Goal: Communication & Community: Share content

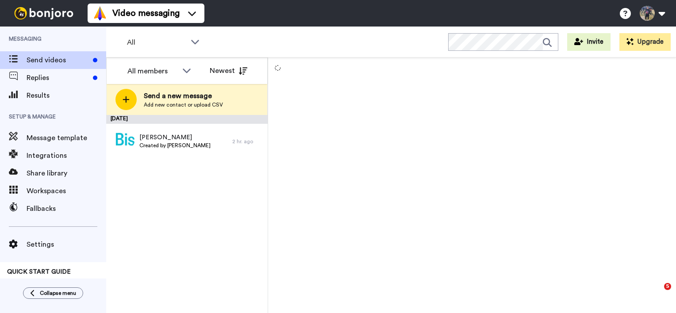
click at [129, 89] on div at bounding box center [126, 99] width 21 height 21
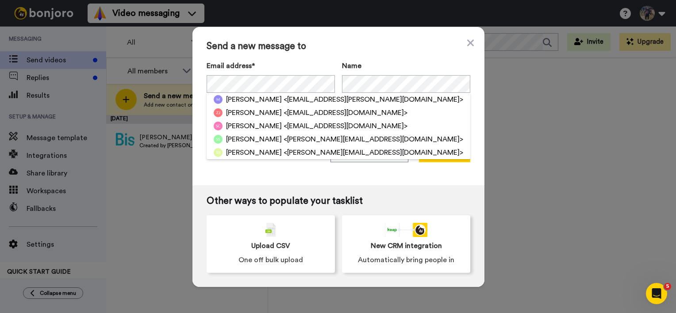
click at [409, 60] on div "Send a new message to Email address* Mary <mcockbrn@shaw.ca> Zach Johnson <zajo…" at bounding box center [339, 106] width 292 height 158
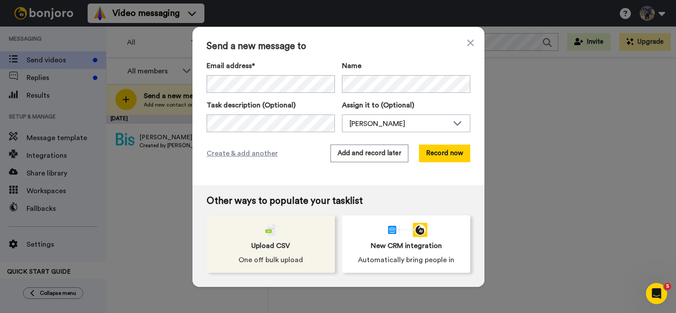
click at [286, 240] on div "Upload CSV One off bulk upload" at bounding box center [271, 245] width 128 height 58
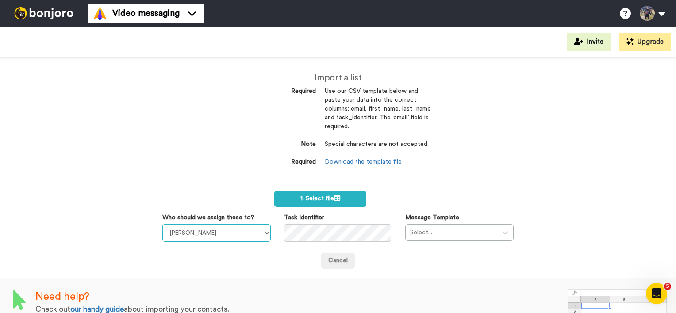
click at [237, 230] on select "Jonathan Mackereth Tori Weir Michelle Reid" at bounding box center [216, 233] width 108 height 18
select select "4c07c9c0-7851-4f49-8cde-4f9278e89463"
click at [162, 224] on select "Jonathan Mackereth Tori Weir Michelle Reid" at bounding box center [216, 233] width 108 height 18
click at [407, 184] on div "Import a list Required Use our CSV template below and paste your data into the …" at bounding box center [338, 129] width 186 height 112
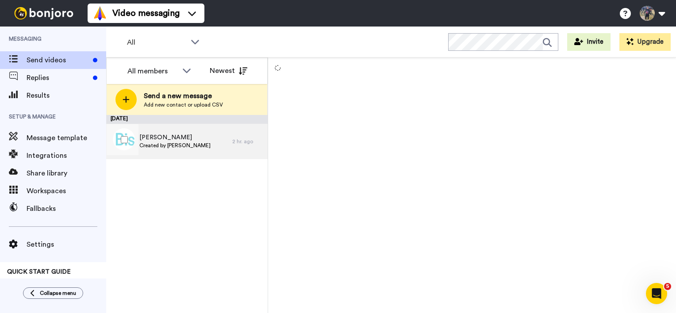
click at [196, 156] on div "[PERSON_NAME] Created by [PERSON_NAME]" at bounding box center [169, 141] width 126 height 35
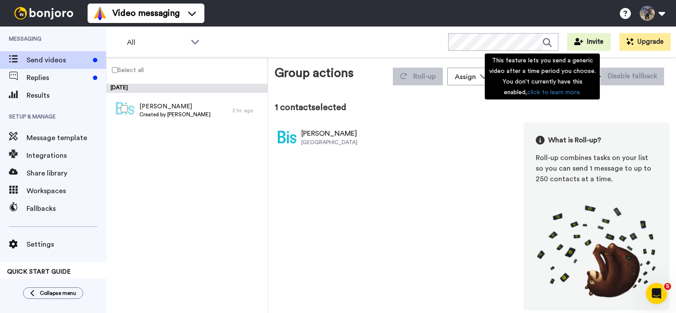
click at [452, 134] on div "Tori Weir Bissell Centre What is Roll-up? Roll-up combines tasks on your list s…" at bounding box center [472, 217] width 395 height 188
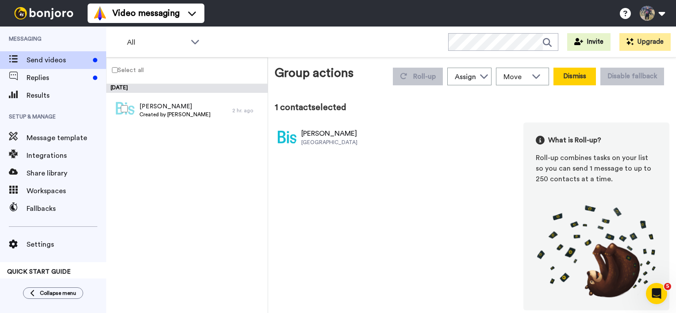
click at [572, 71] on button "Dismiss" at bounding box center [575, 77] width 43 height 18
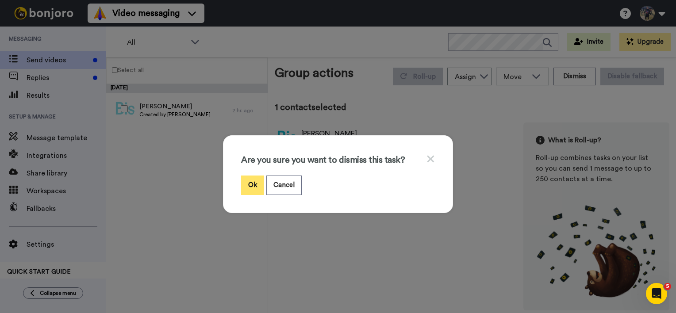
click at [247, 188] on button "Ok" at bounding box center [252, 185] width 23 height 19
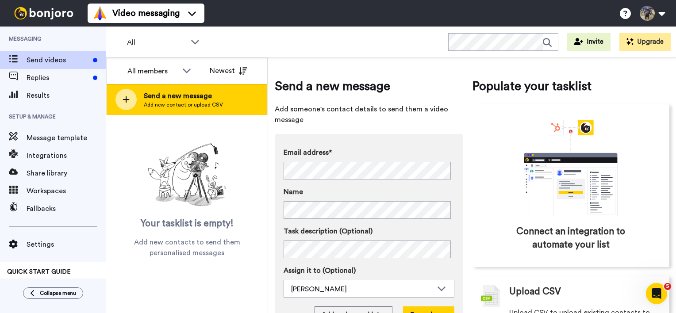
click at [151, 103] on span "Add new contact or upload CSV" at bounding box center [183, 104] width 79 height 7
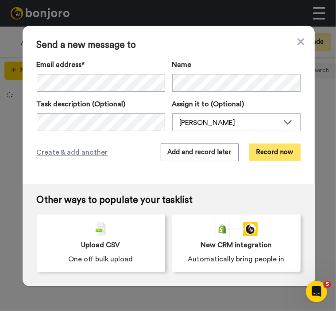
click at [285, 149] on button "Record now" at bounding box center [274, 152] width 51 height 18
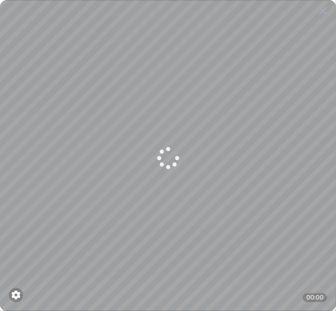
scroll to position [43, 0]
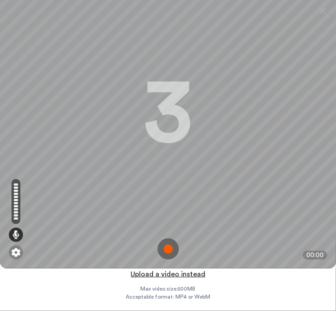
click at [188, 271] on button "Upload a video instead" at bounding box center [168, 274] width 80 height 12
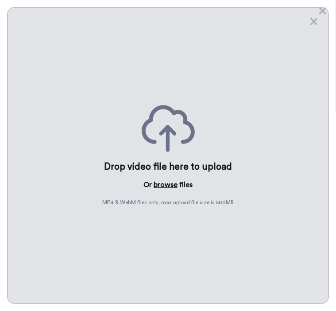
click at [163, 185] on button "browse" at bounding box center [166, 184] width 24 height 11
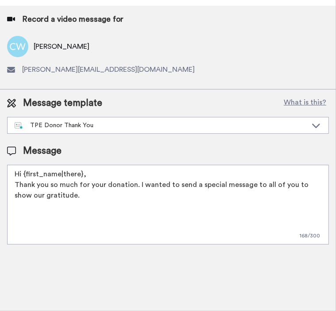
scroll to position [282, 0]
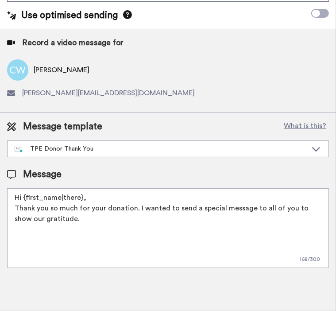
drag, startPoint x: 133, startPoint y: 221, endPoint x: -2, endPoint y: 124, distance: 166.2
click at [0, 124] on html "Video messaging Testimonials Help docs Settings Tori Weir Upgrade Log out Setti…" at bounding box center [168, 155] width 336 height 311
click at [99, 215] on textarea "Hi {first_name|there}, Thank you so much for your donation. I wanted to send a …" at bounding box center [168, 228] width 322 height 80
drag, startPoint x: 99, startPoint y: 215, endPoint x: 0, endPoint y: 202, distance: 100.1
click at [0, 202] on html "Video messaging Testimonials Help docs Settings Tori Weir Upgrade Log out Setti…" at bounding box center [168, 155] width 336 height 311
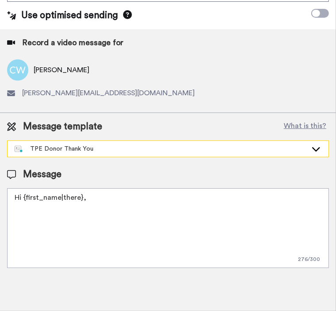
drag, startPoint x: 160, startPoint y: 144, endPoint x: 80, endPoint y: 148, distance: 79.8
click at [80, 148] on div "TPE Donor Thank You" at bounding box center [168, 149] width 321 height 16
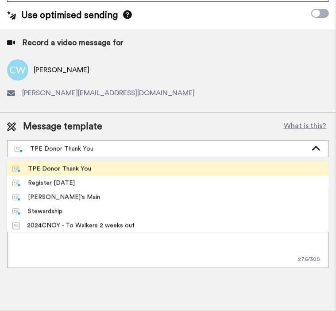
scroll to position [85, 0]
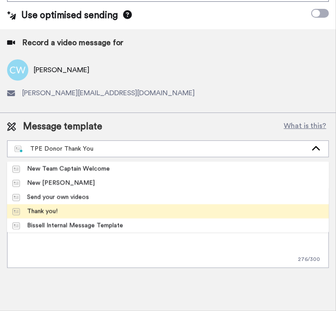
click at [243, 204] on li "Thank you!" at bounding box center [168, 211] width 322 height 14
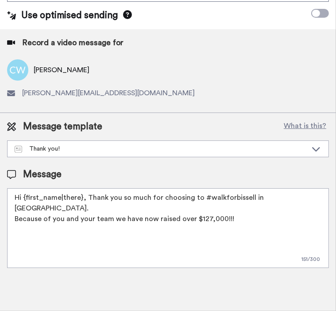
click at [294, 205] on textarea "Hi {first_name|there}, Thank you so much for choosing to #walkforbissell in cno…" at bounding box center [168, 228] width 322 height 80
drag, startPoint x: 283, startPoint y: 208, endPoint x: 58, endPoint y: 188, distance: 225.7
click at [58, 188] on textarea "Hi {first_name|there}, Thank you so much for choosing to #walkforbissell in cno…" at bounding box center [168, 228] width 322 height 80
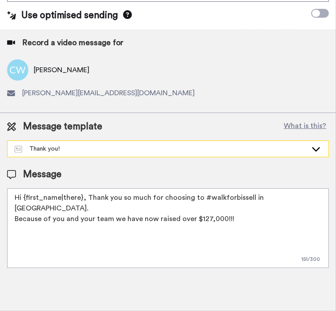
click at [311, 144] on icon at bounding box center [316, 148] width 11 height 9
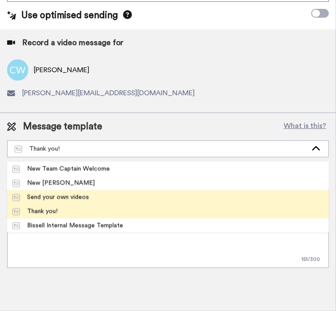
click at [216, 190] on li "Send your own videos" at bounding box center [168, 197] width 322 height 14
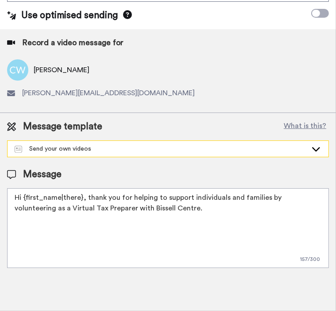
click at [284, 151] on div "Send your own videos" at bounding box center [168, 148] width 322 height 17
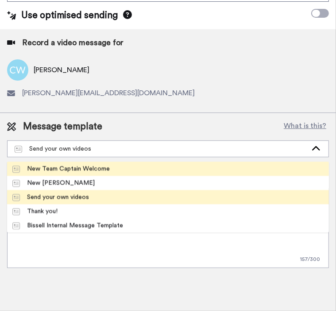
click at [205, 167] on li "New Team Captain Welcome" at bounding box center [168, 169] width 322 height 14
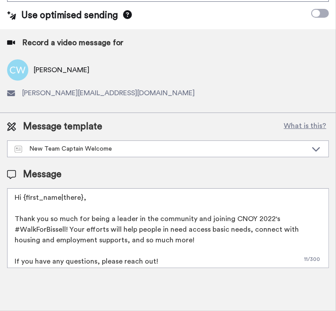
click at [305, 209] on textarea "Hi {first_name|there}, Thank you so much for being a leader in the community an…" at bounding box center [168, 228] width 322 height 80
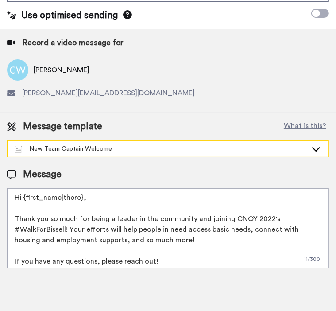
click at [311, 144] on icon at bounding box center [316, 148] width 11 height 9
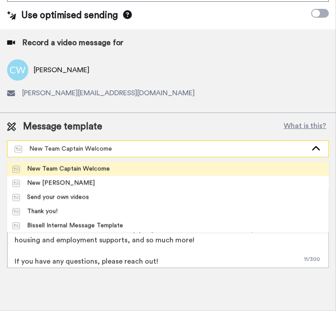
click at [182, 141] on div "New Team Captain Welcome" at bounding box center [168, 149] width 321 height 16
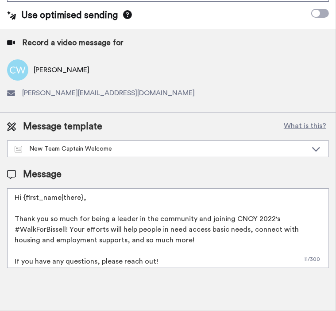
click at [156, 209] on textarea "Hi {first_name|there}, Thank you so much for being a leader in the community an…" at bounding box center [168, 228] width 322 height 80
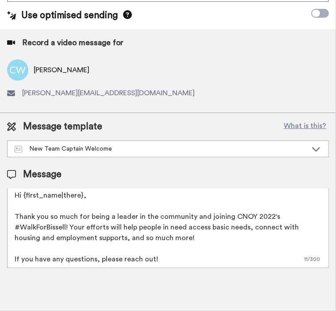
drag, startPoint x: 37, startPoint y: 195, endPoint x: 171, endPoint y: 256, distance: 147.0
click at [171, 256] on textarea "Hi {first_name|there}, Thank you so much for being a leader in the community an…" at bounding box center [168, 228] width 322 height 80
click at [227, 152] on div "Message template What is this? New Team Captain Welcome TPE Donor Thank You Reg…" at bounding box center [168, 194] width 336 height 162
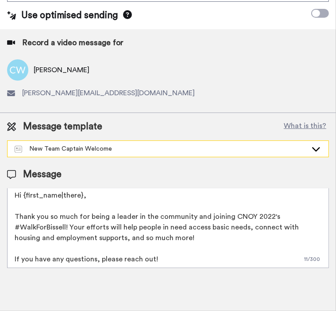
click at [253, 141] on div "New Team Captain Welcome" at bounding box center [168, 149] width 321 height 16
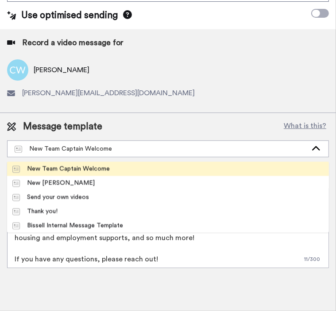
scroll to position [0, 0]
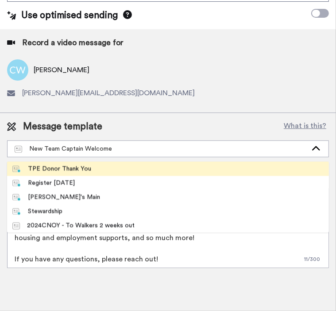
click at [127, 166] on li "TPE Donor Thank You" at bounding box center [168, 169] width 322 height 14
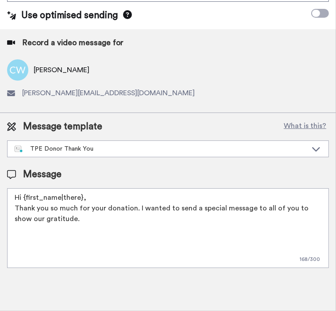
click at [130, 212] on textarea "Hi {first_name|there}, Thank you so much for your donation. I wanted to send a …" at bounding box center [168, 228] width 322 height 80
drag, startPoint x: 128, startPoint y: 215, endPoint x: -2, endPoint y: 197, distance: 131.3
click at [0, 197] on html "Video messaging Testimonials Help docs Settings Tori Weir Upgrade Log out Setti…" at bounding box center [168, 155] width 336 height 311
click at [97, 213] on textarea "Hi {first_name|there}, Thank you so much for your donation. I wanted to send a …" at bounding box center [168, 228] width 322 height 80
drag, startPoint x: 108, startPoint y: 213, endPoint x: 136, endPoint y: 205, distance: 29.9
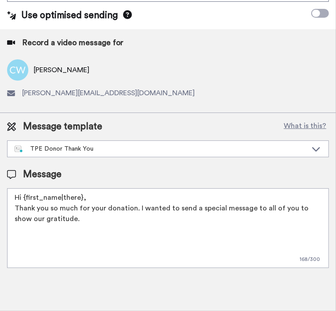
click at [136, 205] on textarea "Hi {first_name|there}, Thank you so much for your donation. I wanted to send a …" at bounding box center [168, 228] width 322 height 80
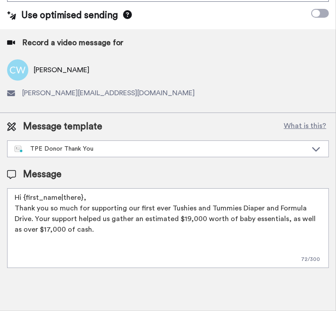
drag, startPoint x: 124, startPoint y: 232, endPoint x: 73, endPoint y: 230, distance: 50.9
click at [73, 230] on textarea "Hi {first_name|there}, Thank you so much for supporting our first ever Tushies …" at bounding box center [168, 228] width 322 height 80
drag, startPoint x: 278, startPoint y: 210, endPoint x: 232, endPoint y: 209, distance: 46.5
click at [232, 209] on textarea "Hi {first_name|there}, Thank you so much for supporting our first ever Tushies …" at bounding box center [168, 228] width 322 height 80
click at [205, 234] on textarea "Hi {first_name|there}, Thank you so much for supporting our first ever Tushies …" at bounding box center [168, 228] width 322 height 80
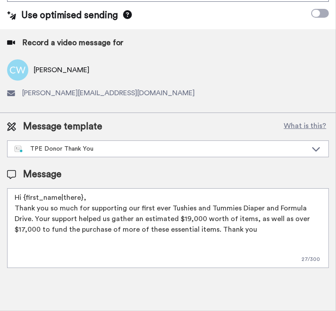
drag, startPoint x: 309, startPoint y: 201, endPoint x: 259, endPoint y: 202, distance: 49.6
click at [259, 202] on textarea "Hi {first_name|there}, Thank you so much for supporting our first ever Tushies …" at bounding box center [168, 228] width 322 height 80
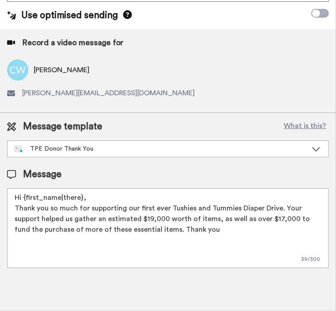
click at [237, 228] on textarea "Hi {first_name|there}, Thank you so much for supporting our first ever Tushies …" at bounding box center [168, 228] width 322 height 80
drag, startPoint x: 260, startPoint y: 201, endPoint x: 236, endPoint y: 200, distance: 24.4
click at [236, 200] on textarea "Hi {first_name|there}, Thank you so much for supporting our first ever Tushies …" at bounding box center [168, 228] width 322 height 80
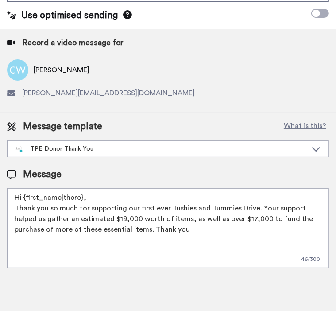
click at [200, 220] on textarea "Hi {first_name|there}, Thank you so much for supporting our first ever Tushies …" at bounding box center [168, 228] width 322 height 80
click at [204, 206] on textarea "Hi {first_name|there}, Thank you so much for supporting our first ever Tushies …" at bounding box center [168, 228] width 322 height 80
click at [224, 234] on textarea "Hi {first_name|there}, Thank you so much for supporting our first ever Tushies …" at bounding box center [168, 228] width 322 height 80
click at [267, 218] on textarea "Hi {first_name|there}, Thank you so much for supporting our first ever Tushies …" at bounding box center [168, 228] width 322 height 80
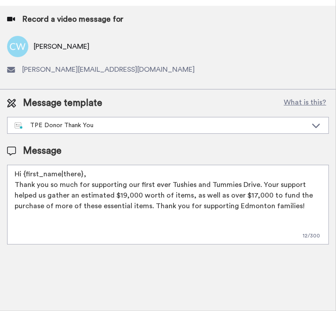
scroll to position [0, 0]
click at [198, 184] on textarea "Hi {first_name|there}, Thank you so much for supporting our first ever Tushies …" at bounding box center [168, 205] width 322 height 80
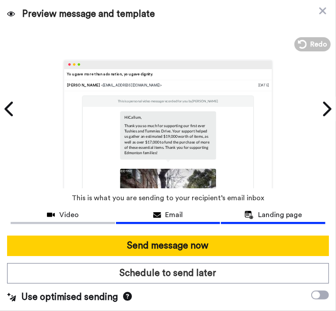
type textarea "Hi {first_name|there}, Thank you so much for supporting our first ever Tushies …"
click at [269, 209] on span "Landing page" at bounding box center [280, 214] width 44 height 11
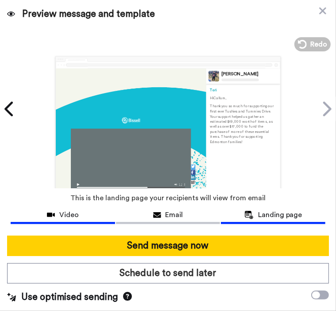
click at [92, 210] on div "Video" at bounding box center [63, 214] width 104 height 11
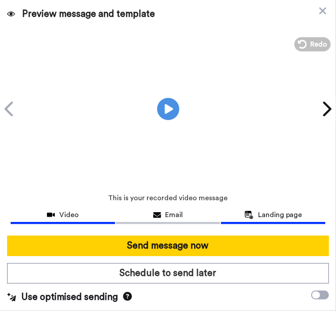
click at [244, 211] on icon at bounding box center [248, 215] width 9 height 8
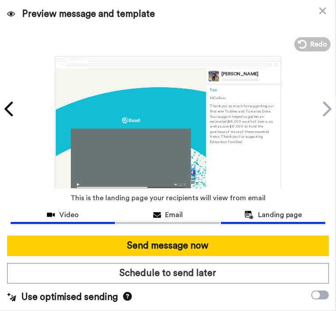
click at [92, 214] on div "Video" at bounding box center [63, 214] width 104 height 11
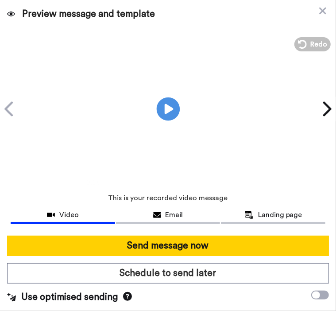
click at [170, 100] on icon at bounding box center [167, 108] width 23 height 23
click at [267, 211] on span "Landing page" at bounding box center [280, 214] width 44 height 11
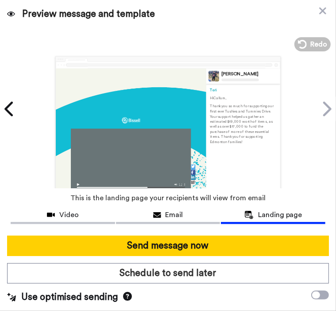
click at [73, 197] on span "This is the landing page your recipients will view from email" at bounding box center [167, 197] width 195 height 19
click at [69, 208] on button "Video" at bounding box center [63, 216] width 104 height 16
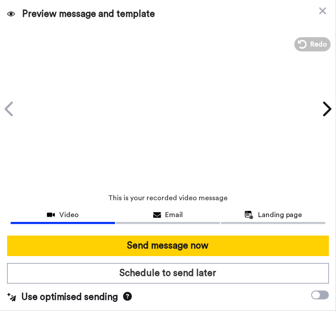
click at [117, 113] on video at bounding box center [168, 107] width 177 height 177
click at [278, 211] on span "Landing page" at bounding box center [280, 214] width 44 height 11
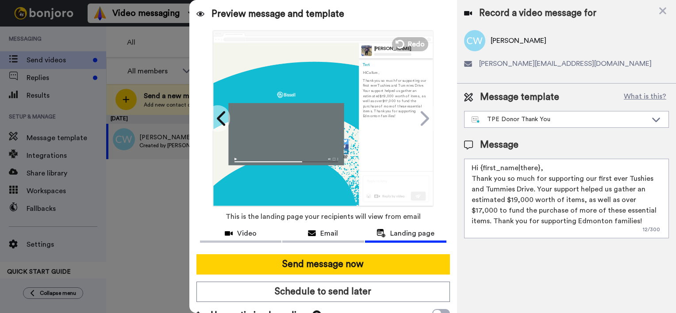
click at [581, 261] on div "Record a video message for Callum Weir weir.callum@gmail.com Message template W…" at bounding box center [566, 156] width 219 height 313
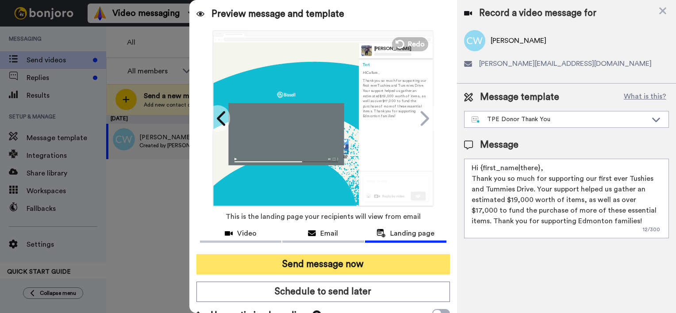
click at [388, 259] on button "Send message now" at bounding box center [324, 265] width 254 height 20
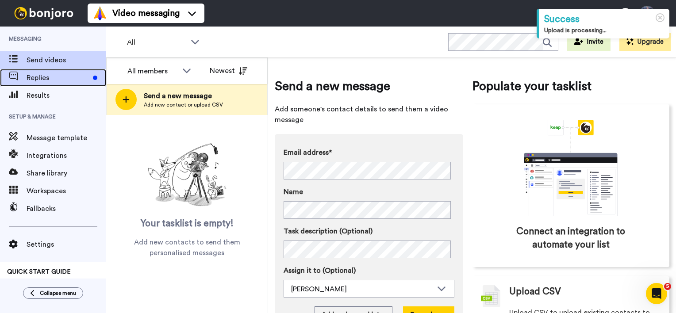
click at [68, 84] on div "Replies" at bounding box center [53, 78] width 106 height 18
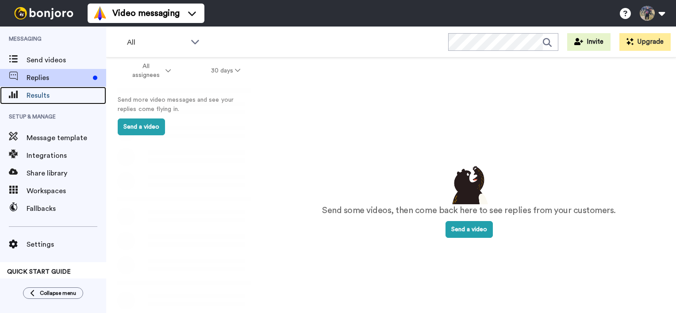
click at [57, 93] on span "Results" at bounding box center [67, 95] width 80 height 11
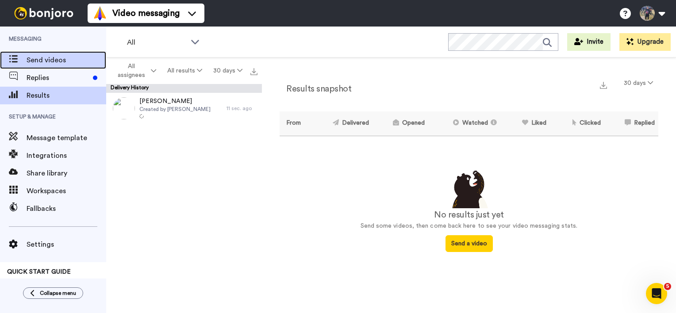
click at [19, 57] on span at bounding box center [13, 60] width 27 height 9
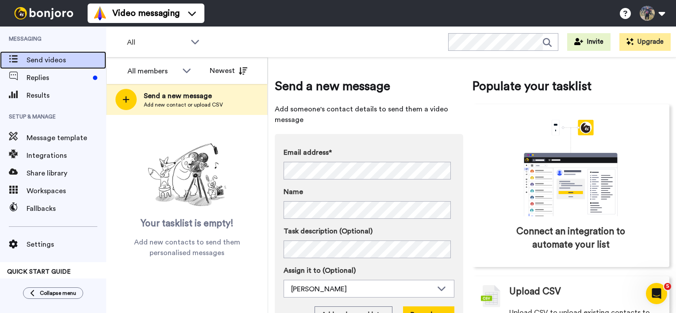
click at [71, 63] on span "Send videos" at bounding box center [67, 60] width 80 height 11
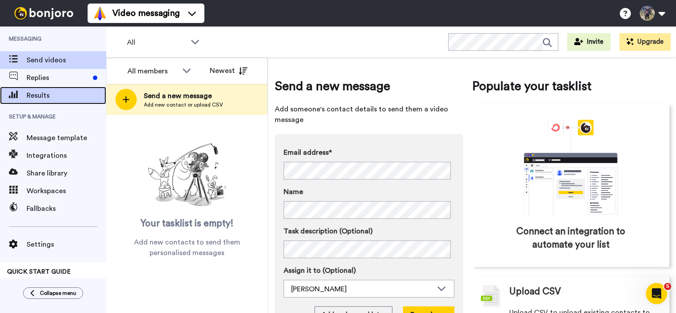
click at [55, 97] on span "Results" at bounding box center [67, 95] width 80 height 11
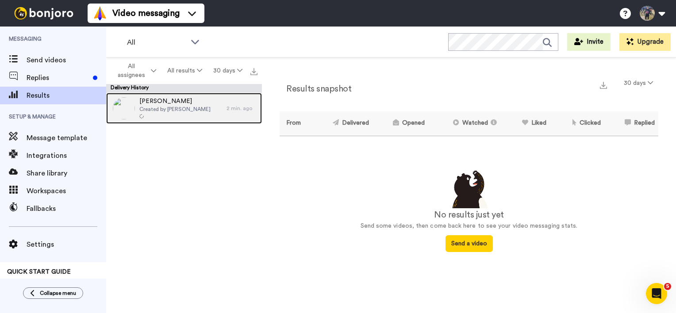
drag, startPoint x: 170, startPoint y: 116, endPoint x: 204, endPoint y: 102, distance: 37.1
click at [204, 102] on div "Callum Weir Created by Tori Weir" at bounding box center [166, 108] width 120 height 31
